Goal: Find specific page/section: Find specific page/section

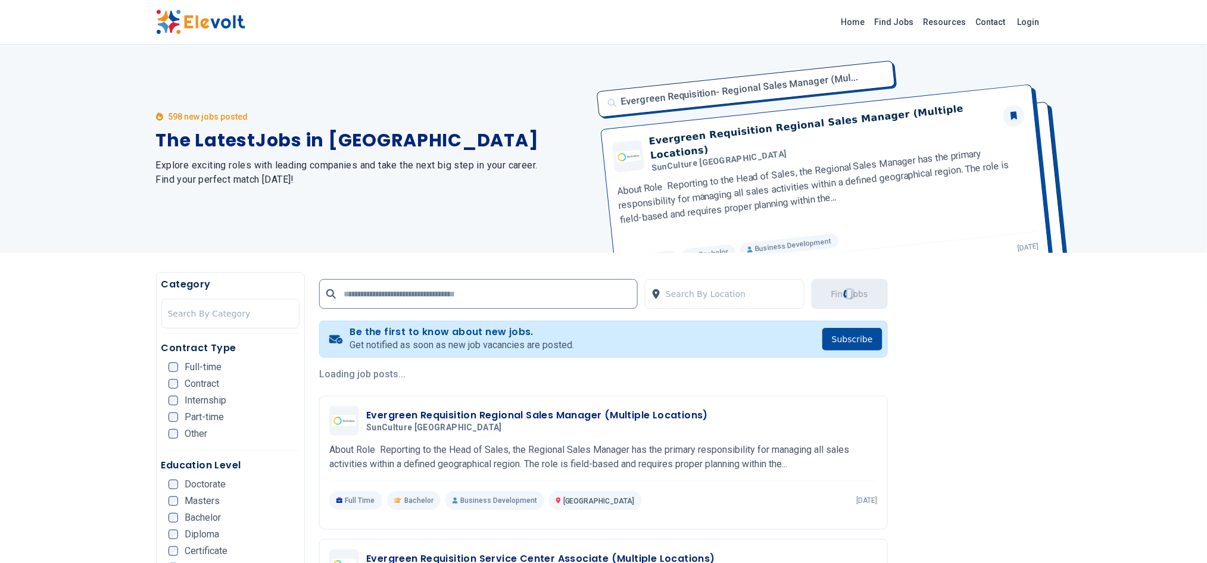
click at [865, 20] on link "Home" at bounding box center [853, 22] width 33 height 19
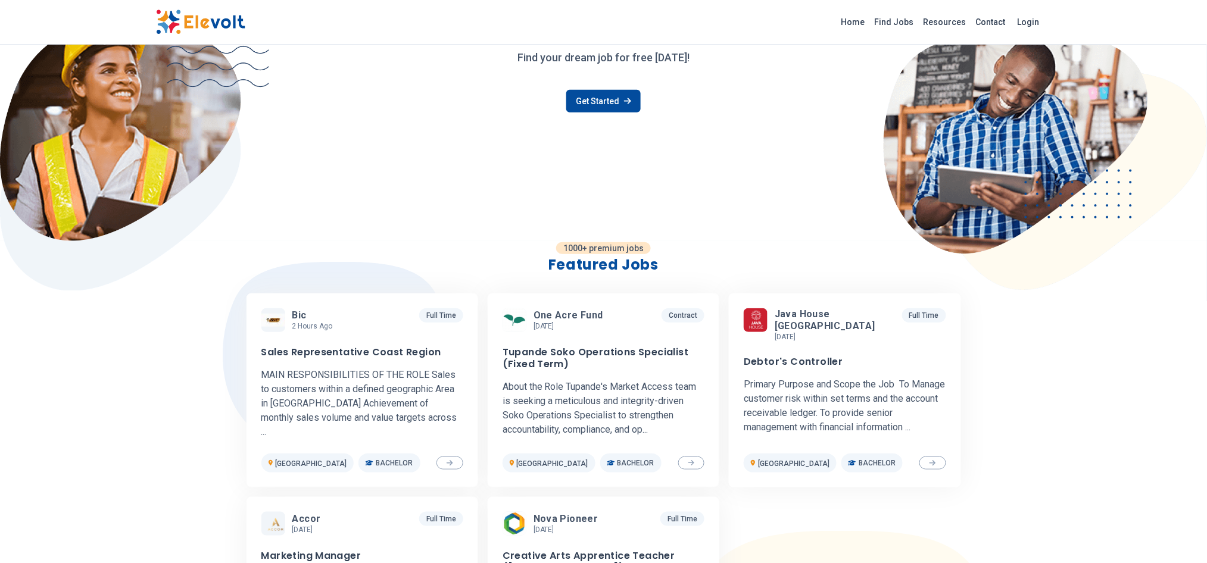
scroll to position [155, 0]
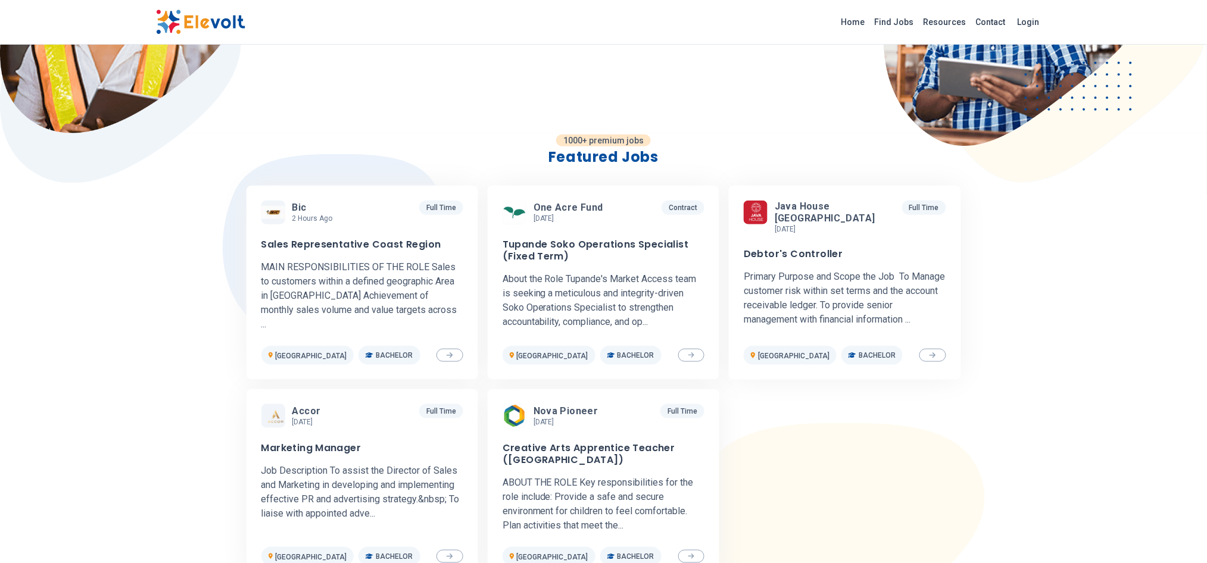
drag, startPoint x: 1212, startPoint y: 63, endPoint x: 1212, endPoint y: 85, distance: 22.6
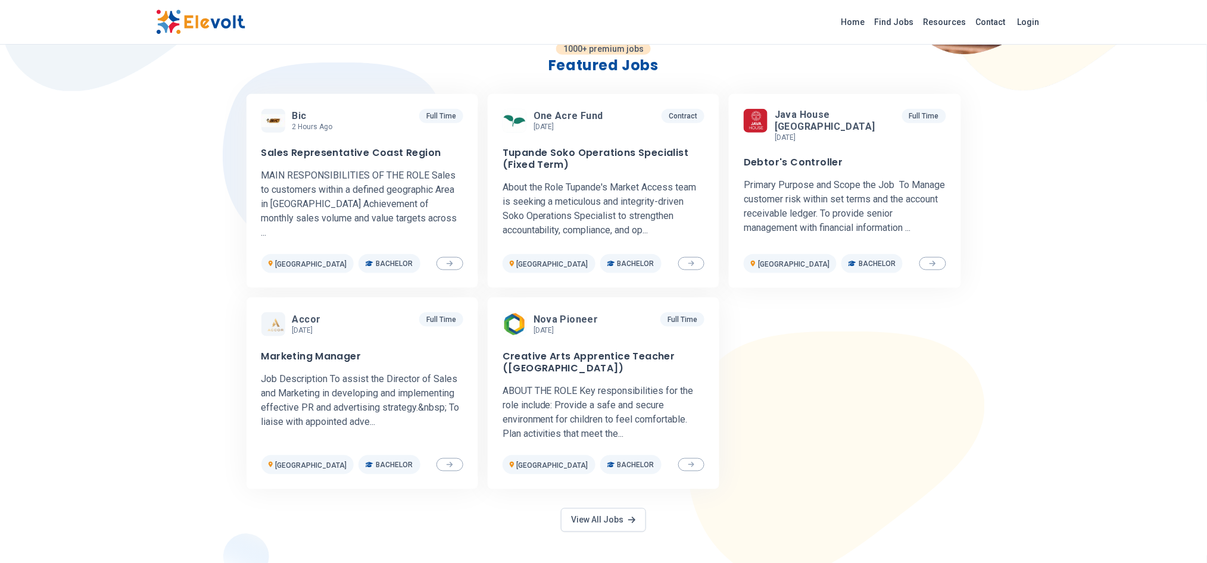
scroll to position [384, 0]
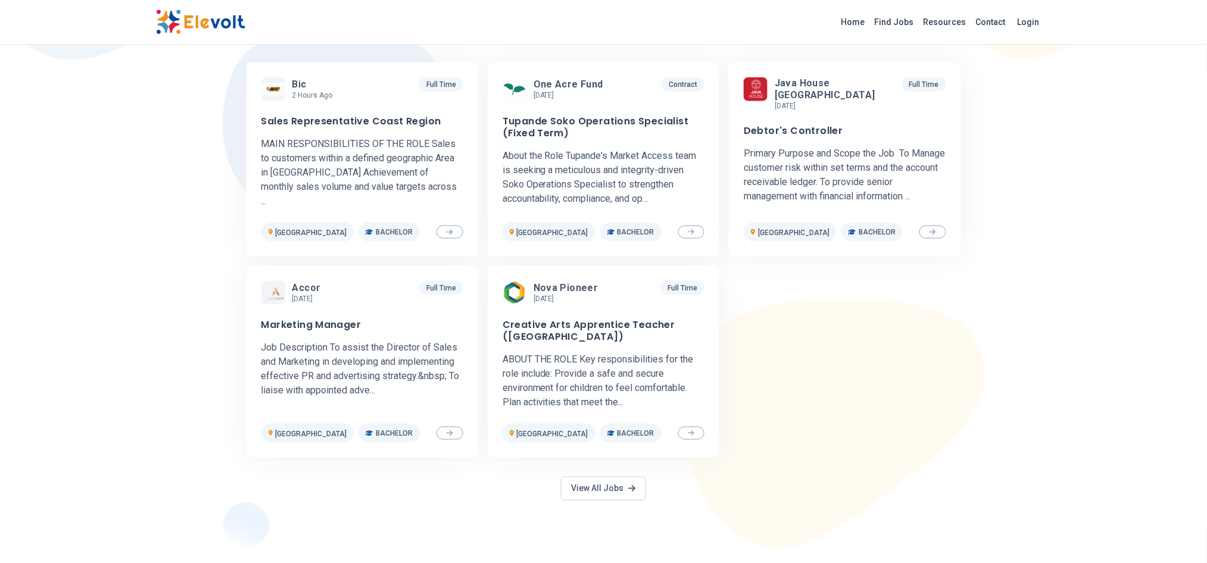
click at [589, 489] on link "View All Jobs" at bounding box center [603, 489] width 85 height 24
